Goal: Information Seeking & Learning: Learn about a topic

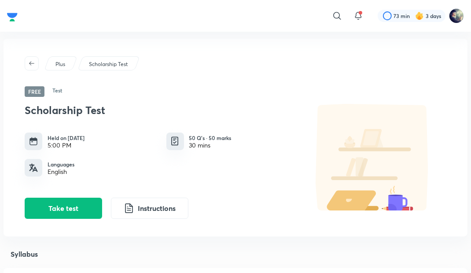
click at [69, 207] on button "Take test" at bounding box center [63, 208] width 77 height 21
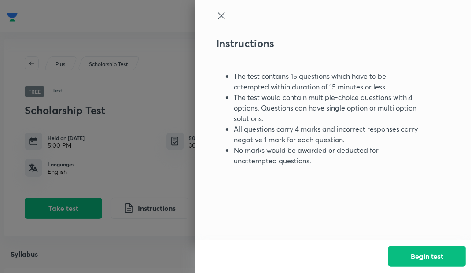
click at [419, 259] on button "Begin test" at bounding box center [426, 256] width 77 height 21
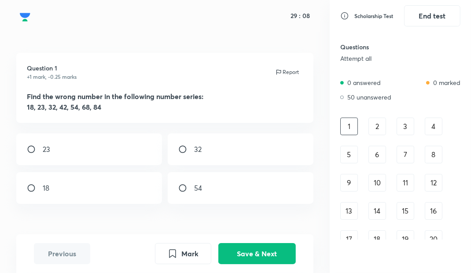
click at [113, 152] on div "23" at bounding box center [88, 149] width 145 height 32
radio input "true"
click at [280, 264] on button "Save & Next" at bounding box center [256, 253] width 77 height 21
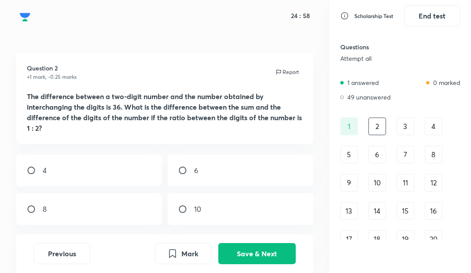
click at [81, 218] on div "8" at bounding box center [88, 209] width 145 height 32
radio input "true"
click at [252, 264] on button "Save & Next" at bounding box center [256, 253] width 77 height 21
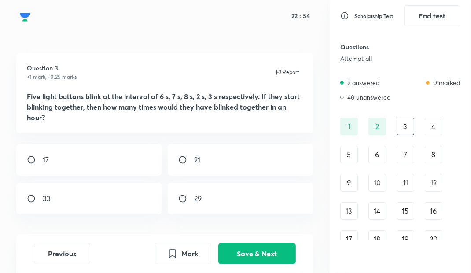
click at [202, 154] on div "21" at bounding box center [240, 160] width 145 height 32
radio input "true"
click at [242, 264] on button "Save & Next" at bounding box center [256, 253] width 77 height 21
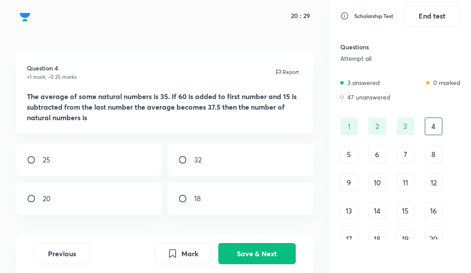
click at [201, 194] on div "18" at bounding box center [240, 199] width 145 height 32
radio input "true"
click at [253, 264] on button "Save & Next" at bounding box center [256, 253] width 77 height 21
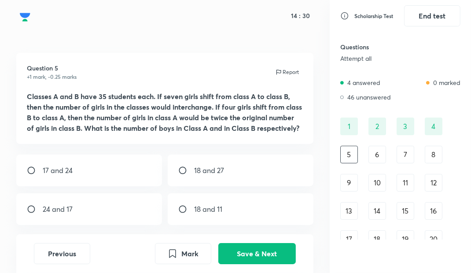
scroll to position [4, 0]
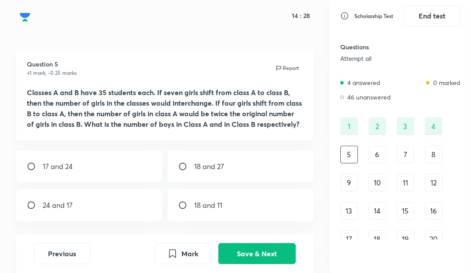
click at [77, 219] on div "24 and 17" at bounding box center [88, 205] width 145 height 32
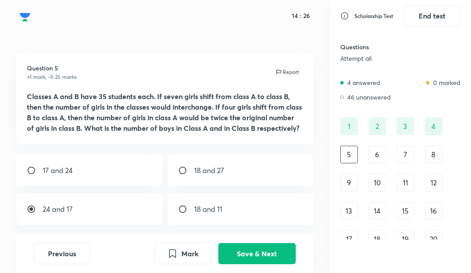
click at [42, 213] on input "radio" at bounding box center [35, 209] width 16 height 9
radio input "false"
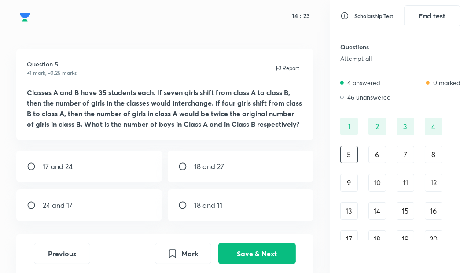
click at [380, 161] on div "6" at bounding box center [377, 155] width 18 height 18
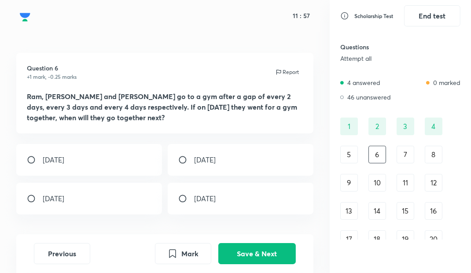
click at [239, 154] on div "[DATE]" at bounding box center [240, 160] width 145 height 32
radio input "true"
click at [258, 264] on button "Save & Next" at bounding box center [256, 253] width 77 height 21
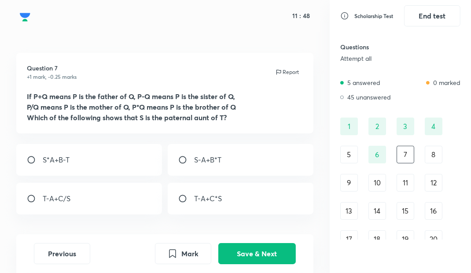
click at [379, 154] on div "6" at bounding box center [377, 155] width 18 height 18
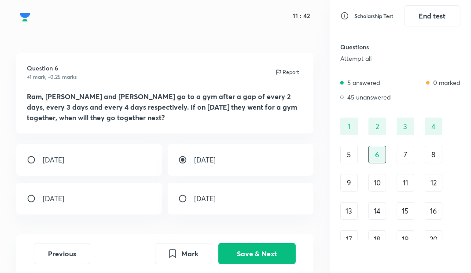
click at [404, 154] on div "7" at bounding box center [406, 155] width 18 height 18
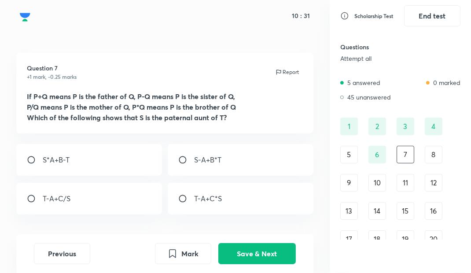
click at [193, 163] on input "radio" at bounding box center [186, 159] width 16 height 9
radio input "true"
click at [251, 264] on button "Save & Next" at bounding box center [256, 253] width 77 height 21
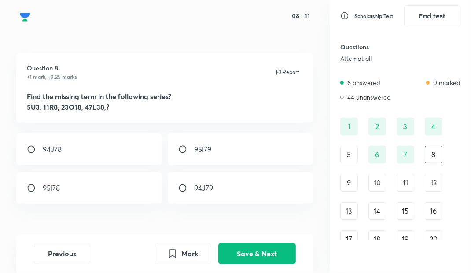
click at [93, 194] on div "95I78" at bounding box center [88, 188] width 145 height 32
radio input "true"
click at [264, 264] on button "Save & Next" at bounding box center [256, 253] width 77 height 21
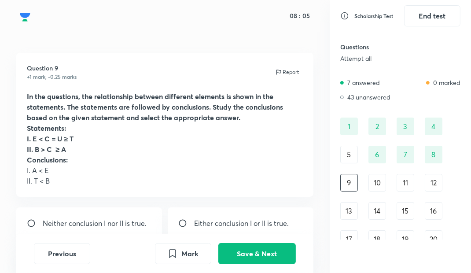
click at [254, 264] on button "Save & Next" at bounding box center [256, 253] width 77 height 21
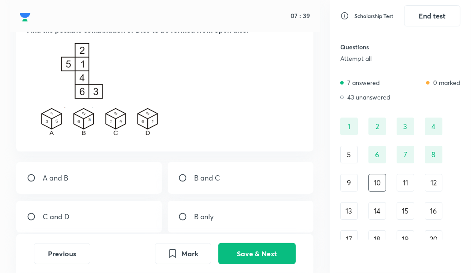
scroll to position [66, 0]
click at [221, 182] on div "B and C" at bounding box center [240, 178] width 145 height 32
radio input "true"
click at [254, 264] on button "Save & Next" at bounding box center [256, 253] width 77 height 21
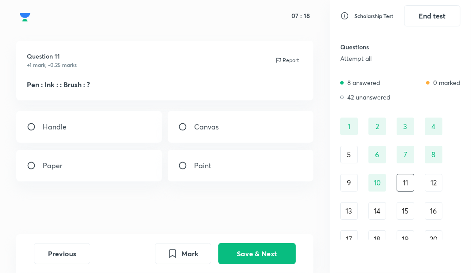
scroll to position [0, 0]
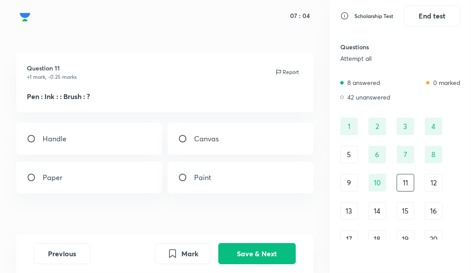
click at [212, 182] on div "Paint" at bounding box center [240, 178] width 145 height 32
radio input "true"
click at [265, 264] on button "Save & Next" at bounding box center [256, 253] width 77 height 21
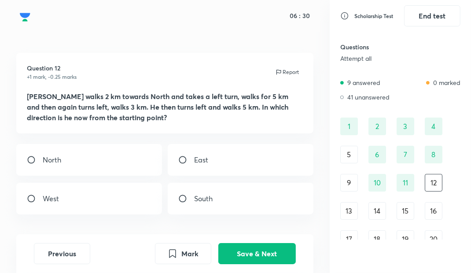
click at [231, 204] on div "South" at bounding box center [240, 199] width 145 height 32
radio input "true"
click at [272, 264] on button "Save & Next" at bounding box center [256, 253] width 77 height 21
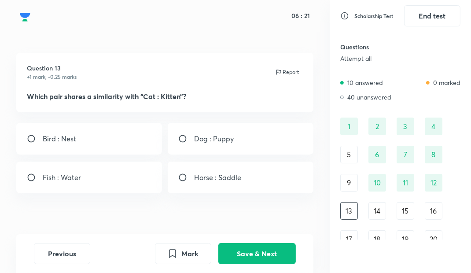
click at [246, 147] on div "Dog : Puppy" at bounding box center [240, 139] width 145 height 32
radio input "true"
click at [270, 264] on button "Save & Next" at bounding box center [256, 253] width 77 height 21
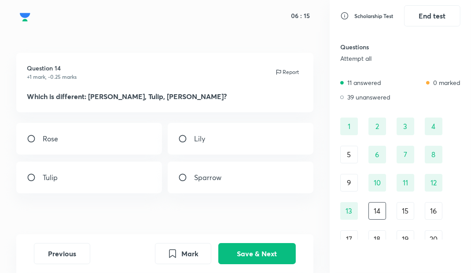
click at [194, 186] on div "Sparrow" at bounding box center [240, 178] width 145 height 32
radio input "true"
click at [252, 264] on button "Save & Next" at bounding box center [256, 253] width 77 height 21
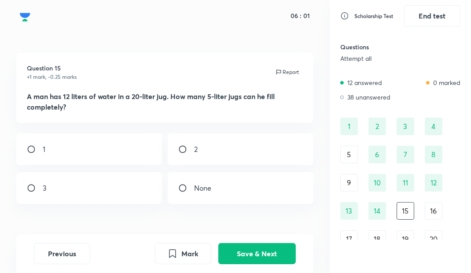
click at [215, 159] on div "2" at bounding box center [240, 149] width 145 height 32
radio input "true"
click at [270, 264] on button "Save & Next" at bounding box center [256, 253] width 77 height 21
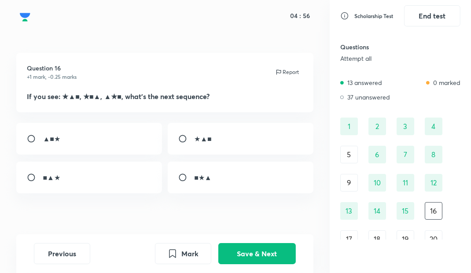
click at [245, 264] on button "Save & Next" at bounding box center [256, 253] width 77 height 21
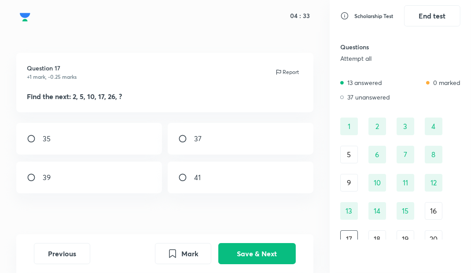
click at [201, 150] on div "37" at bounding box center [240, 139] width 145 height 32
radio input "true"
click at [260, 264] on button "Save & Next" at bounding box center [256, 253] width 77 height 21
click at [272, 264] on button "Save & Next" at bounding box center [256, 253] width 77 height 21
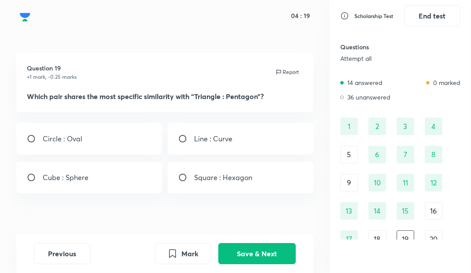
click at [235, 175] on p "Square : Hexagon" at bounding box center [223, 177] width 58 height 11
radio input "true"
click at [264, 264] on button "Save & Next" at bounding box center [256, 253] width 77 height 21
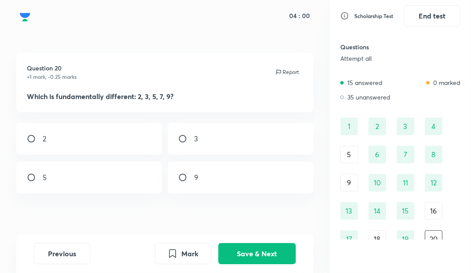
click at [270, 264] on button "Save & Next" at bounding box center [256, 253] width 77 height 21
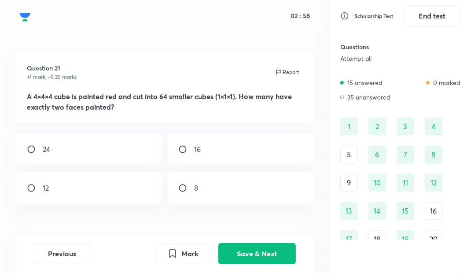
click at [228, 147] on div "16" at bounding box center [240, 149] width 145 height 32
radio input "true"
click at [265, 264] on button "Save & Next" at bounding box center [256, 253] width 77 height 21
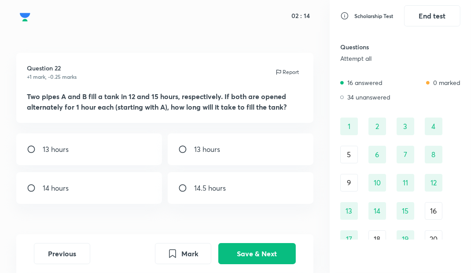
click at [61, 183] on p "14 hours" at bounding box center [56, 188] width 26 height 11
radio input "true"
click at [251, 264] on button "Save & Next" at bounding box center [256, 253] width 77 height 21
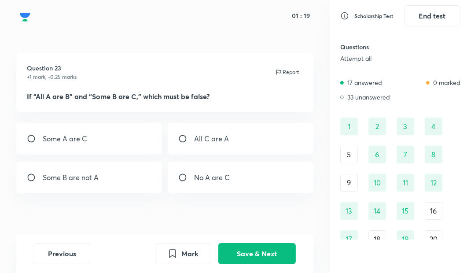
click at [204, 175] on p "No A are C" at bounding box center [212, 177] width 36 height 11
radio input "true"
click at [252, 264] on button "Save & Next" at bounding box center [256, 253] width 77 height 21
click at [265, 264] on button "Save & Next" at bounding box center [256, 253] width 77 height 21
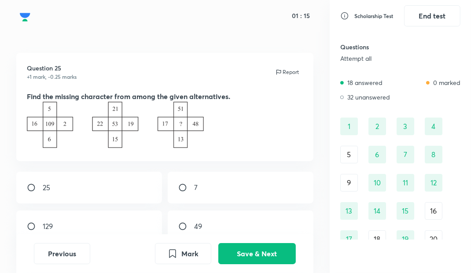
scroll to position [14, 0]
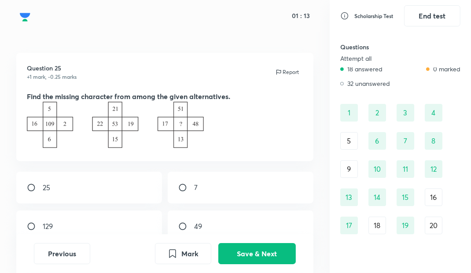
click at [68, 264] on button "Previous" at bounding box center [62, 253] width 56 height 21
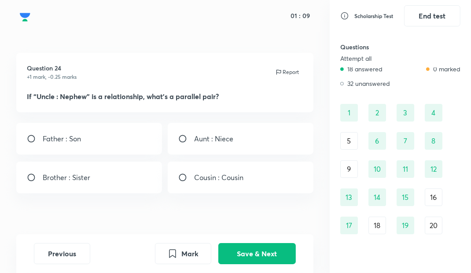
click at [114, 150] on div "Father : Son" at bounding box center [88, 139] width 145 height 32
click at [224, 151] on div "Aunt : Niece" at bounding box center [240, 139] width 145 height 32
radio input "false"
radio input "true"
click at [265, 264] on button "Save & Next" at bounding box center [256, 253] width 77 height 21
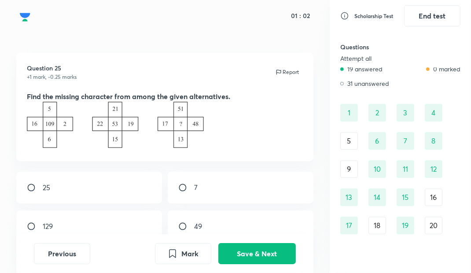
click at [277, 264] on button "Save & Next" at bounding box center [256, 253] width 77 height 21
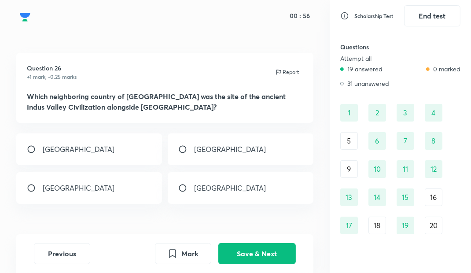
click at [236, 153] on div "[GEOGRAPHIC_DATA]" at bounding box center [240, 149] width 145 height 32
radio input "true"
click at [268, 264] on button "Save & Next" at bounding box center [256, 253] width 77 height 21
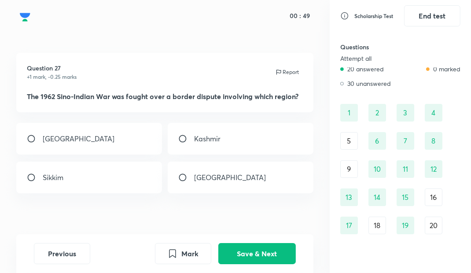
click at [115, 147] on div "[GEOGRAPHIC_DATA]" at bounding box center [88, 139] width 145 height 32
radio input "true"
click at [252, 264] on button "Save & Next" at bounding box center [256, 253] width 77 height 21
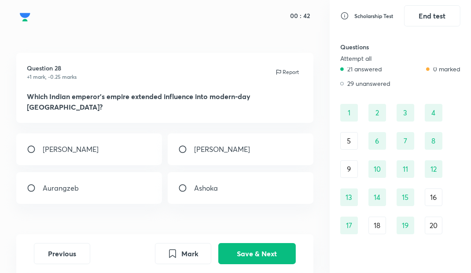
click at [128, 141] on div "[PERSON_NAME]" at bounding box center [88, 149] width 145 height 32
click at [227, 173] on div "Ashoka" at bounding box center [240, 188] width 145 height 32
radio input "false"
radio input "true"
click at [261, 264] on button "Save & Next" at bounding box center [256, 253] width 77 height 21
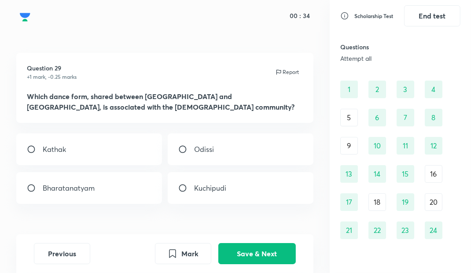
scroll to position [42, 0]
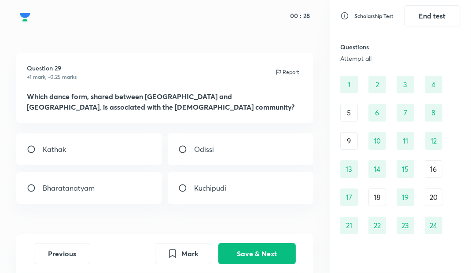
click at [78, 264] on button "Previous" at bounding box center [62, 253] width 56 height 21
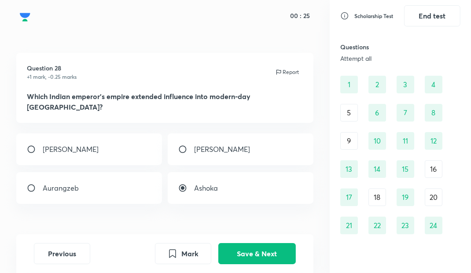
click at [256, 264] on button "Save & Next" at bounding box center [256, 253] width 77 height 21
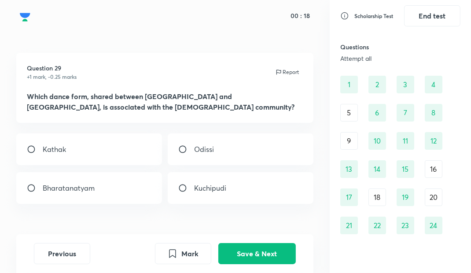
click at [119, 189] on div "Bharatanatyam" at bounding box center [88, 188] width 145 height 32
radio input "true"
click at [267, 264] on button "Save & Next" at bounding box center [256, 253] width 77 height 21
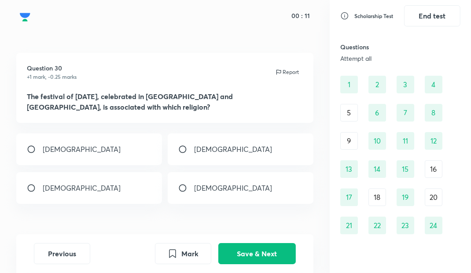
click at [266, 264] on button "Save & Next" at bounding box center [256, 253] width 77 height 21
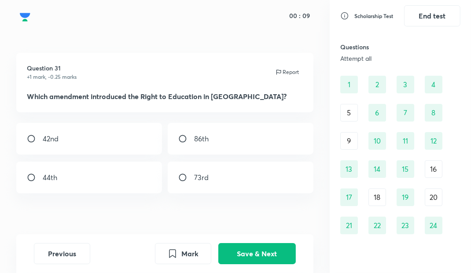
click at [259, 264] on button "Save & Next" at bounding box center [256, 253] width 77 height 21
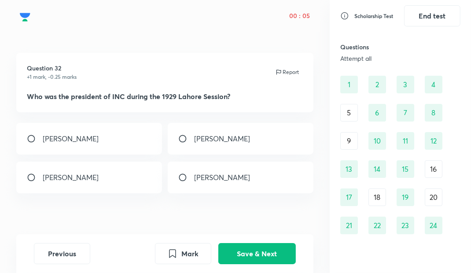
click at [261, 264] on button "Save & Next" at bounding box center [256, 253] width 77 height 21
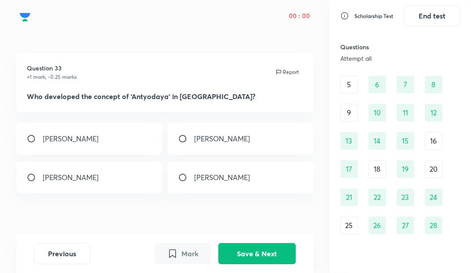
click at [258, 264] on button "Save & Next" at bounding box center [256, 253] width 77 height 21
click at [445, 22] on button "End test" at bounding box center [432, 15] width 56 height 21
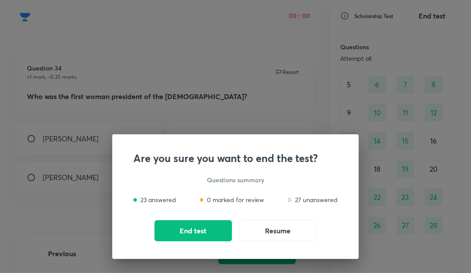
click at [194, 241] on button "End test" at bounding box center [192, 230] width 77 height 21
click at [202, 241] on button "End test" at bounding box center [192, 230] width 77 height 21
click at [290, 241] on button "Resume" at bounding box center [277, 230] width 77 height 21
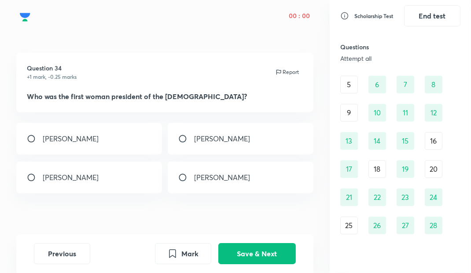
scroll to position [0, 0]
click at [48, 144] on div "[PERSON_NAME]" at bounding box center [88, 139] width 145 height 32
click at [211, 143] on p "[PERSON_NAME]" at bounding box center [222, 138] width 56 height 11
radio input "false"
radio input "true"
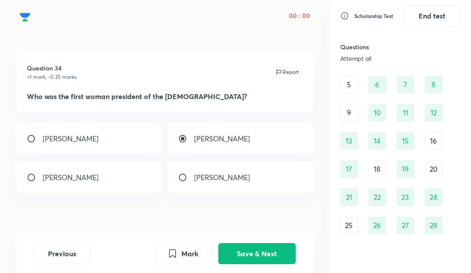
click at [236, 264] on button "Save & Next" at bounding box center [256, 253] width 77 height 21
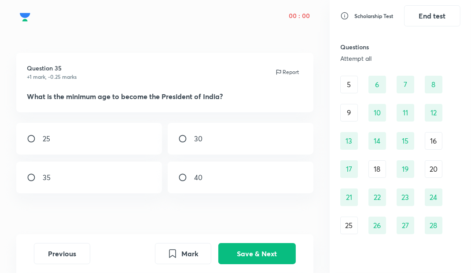
click at [60, 177] on div "35" at bounding box center [88, 178] width 145 height 32
radio input "true"
click at [256, 264] on button "Save & Next" at bounding box center [256, 253] width 77 height 21
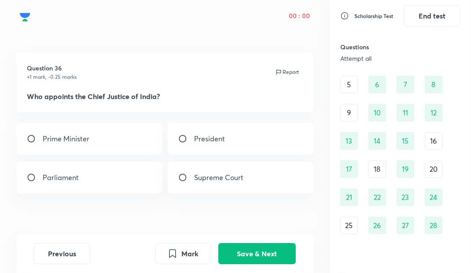
click at [217, 131] on div "President" at bounding box center [240, 139] width 145 height 32
click at [77, 179] on p "Parliament" at bounding box center [61, 177] width 36 height 11
radio input "false"
radio input "true"
click at [257, 264] on button "Save & Next" at bounding box center [256, 253] width 77 height 21
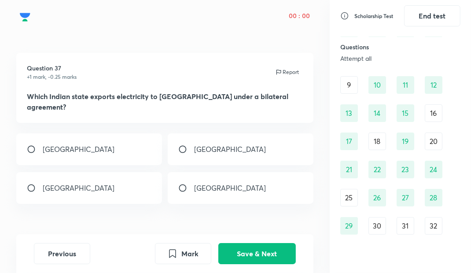
scroll to position [98, 0]
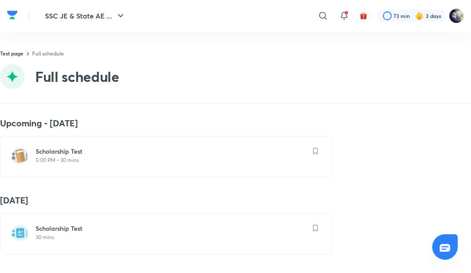
click at [344, 19] on icon at bounding box center [344, 19] width 1 height 0
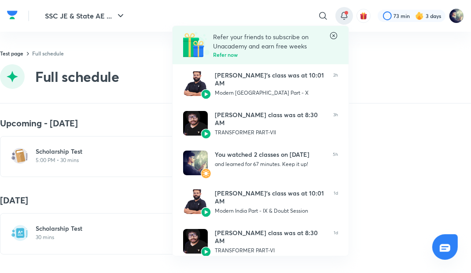
click at [7, 21] on div at bounding box center [235, 136] width 471 height 273
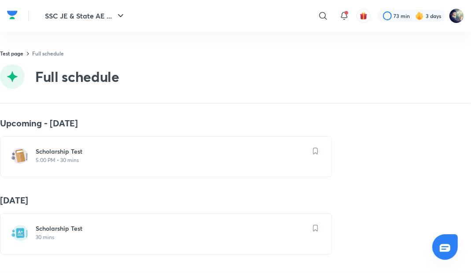
click at [411, 15] on div at bounding box center [412, 16] width 68 height 12
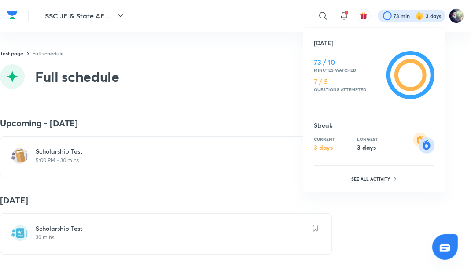
click at [339, 12] on div at bounding box center [235, 136] width 471 height 273
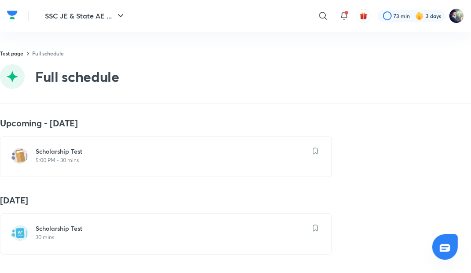
click at [344, 19] on icon at bounding box center [344, 19] width 1 height 0
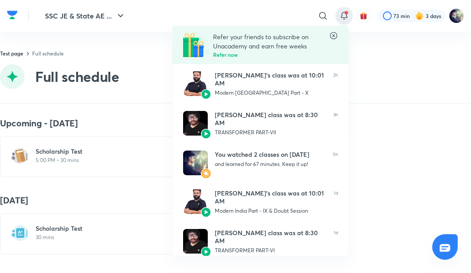
click at [363, 20] on div at bounding box center [235, 136] width 471 height 273
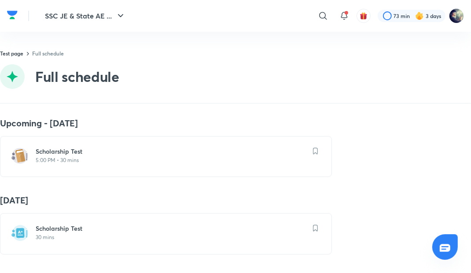
click at [358, 15] on button "button" at bounding box center [364, 16] width 14 height 14
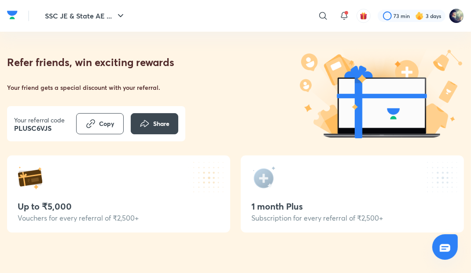
click at [462, 15] on img at bounding box center [456, 15] width 15 height 15
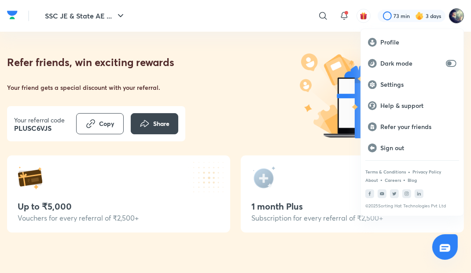
click at [454, 11] on div at bounding box center [235, 136] width 471 height 273
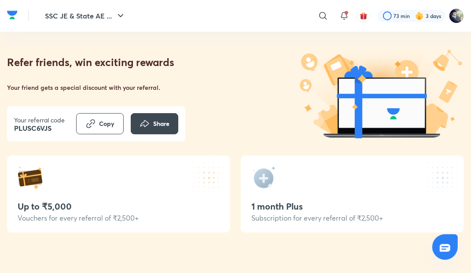
click at [458, 17] on img at bounding box center [456, 15] width 15 height 15
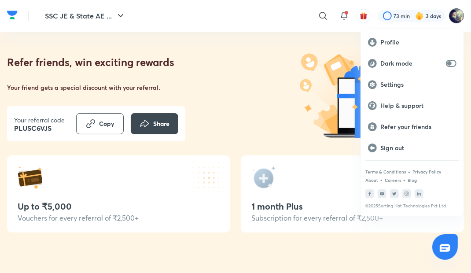
click at [398, 99] on div "Help & support" at bounding box center [412, 105] width 103 height 21
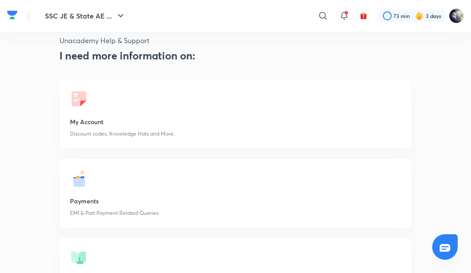
click at [94, 185] on link "Payments EMI & Part Payment Related Queries." at bounding box center [235, 193] width 353 height 69
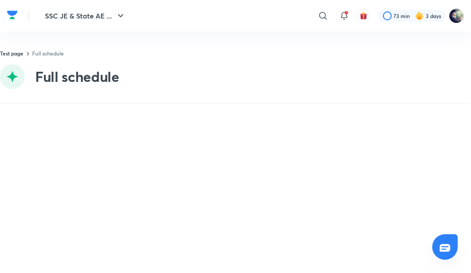
click at [456, 14] on img at bounding box center [456, 15] width 15 height 15
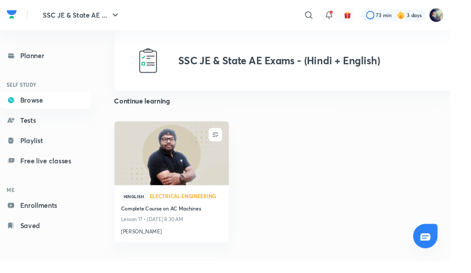
click at [151, 176] on img at bounding box center [179, 160] width 122 height 68
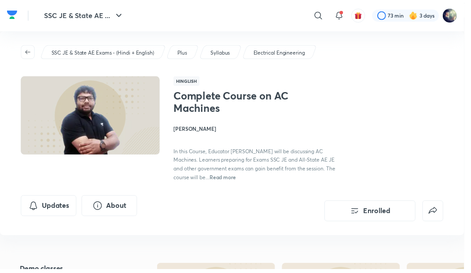
click at [37, 207] on icon "Updates" at bounding box center [34, 208] width 11 height 11
